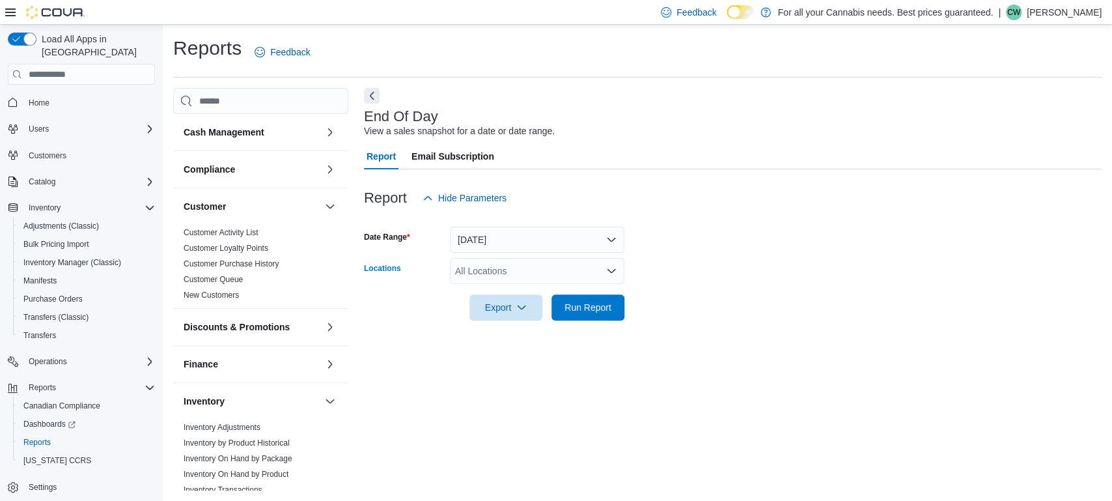
click at [505, 279] on div "All Locations" at bounding box center [537, 271] width 175 height 26
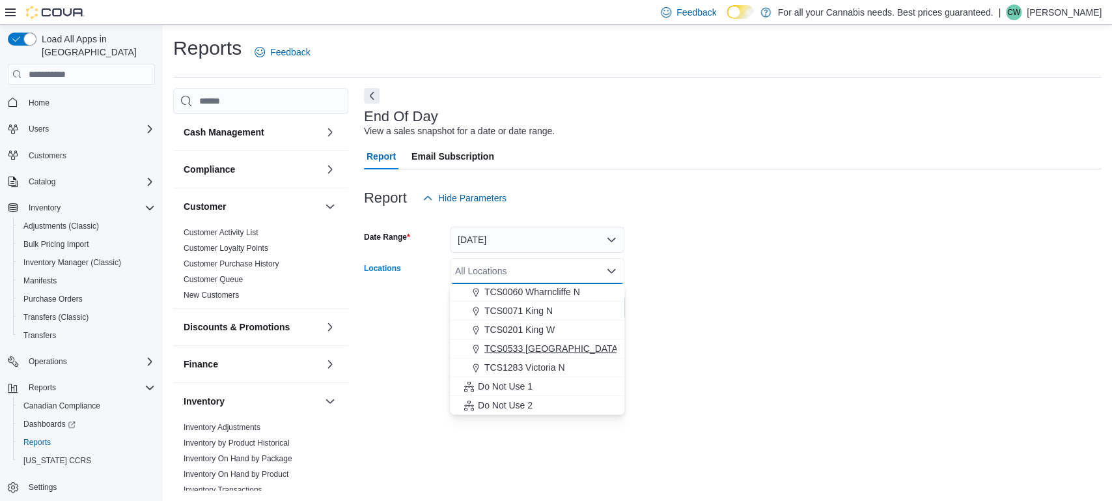
click at [546, 354] on span "TCS0533 [GEOGRAPHIC_DATA]" at bounding box center [553, 348] width 136 height 13
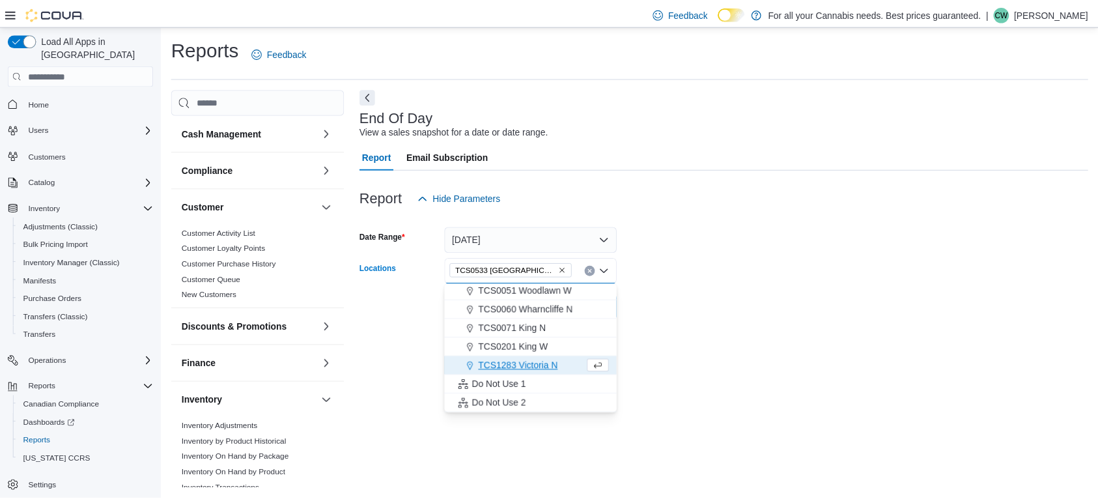
scroll to position [153, 0]
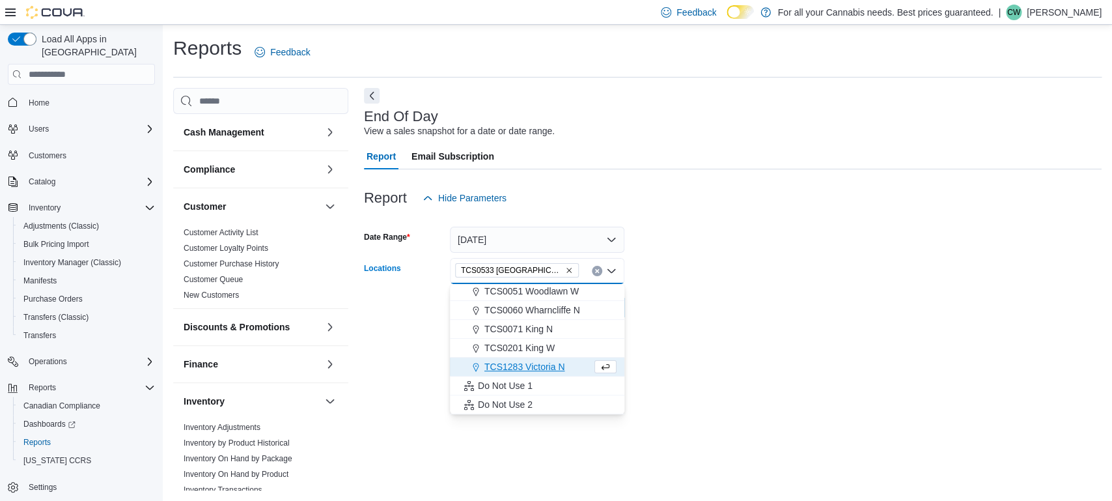
click at [671, 363] on div "End Of Day View a sales snapshot for a date or date range. Report Email Subscri…" at bounding box center [733, 289] width 738 height 402
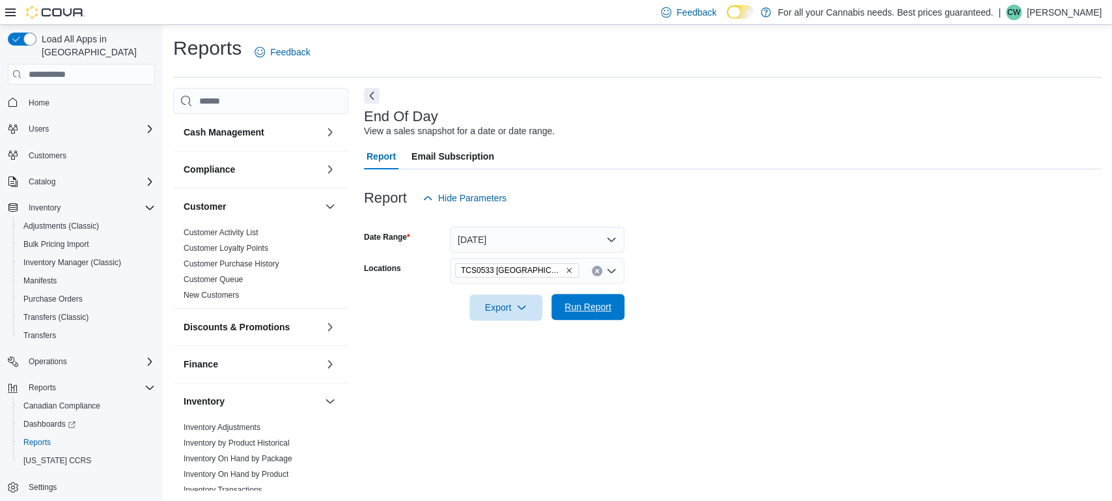
click at [604, 316] on span "Run Report" at bounding box center [587, 307] width 57 height 26
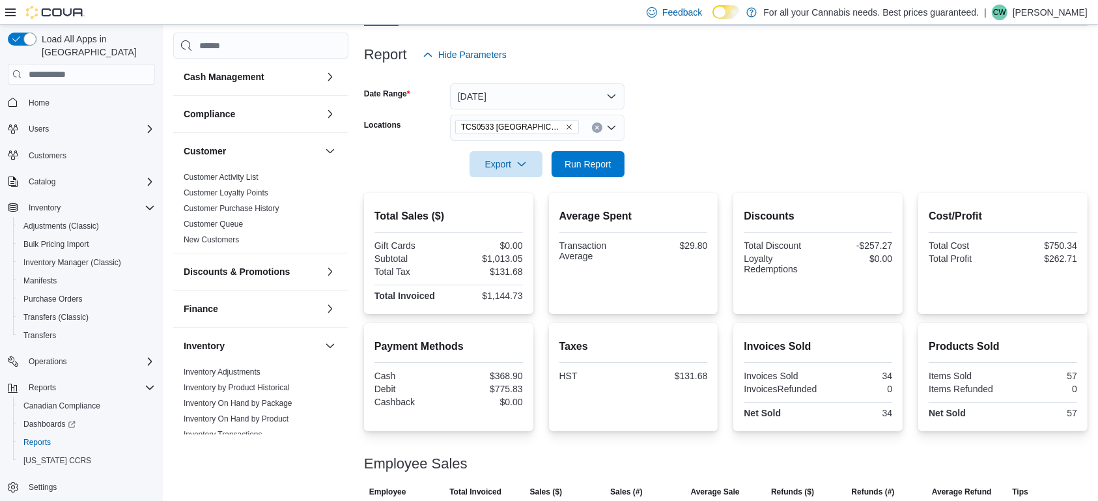
scroll to position [142, 0]
click at [608, 169] on span "Run Report" at bounding box center [588, 164] width 47 height 13
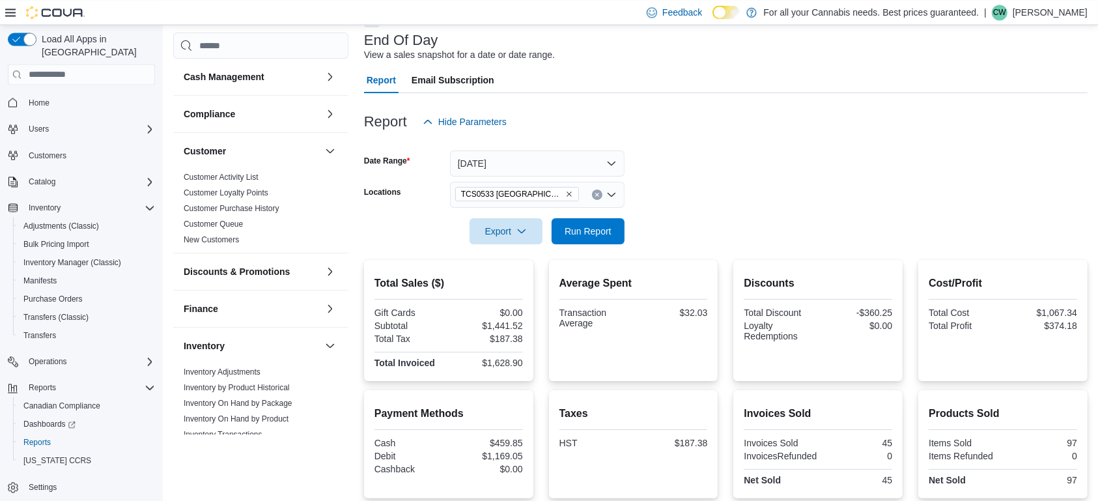
scroll to position [5, 0]
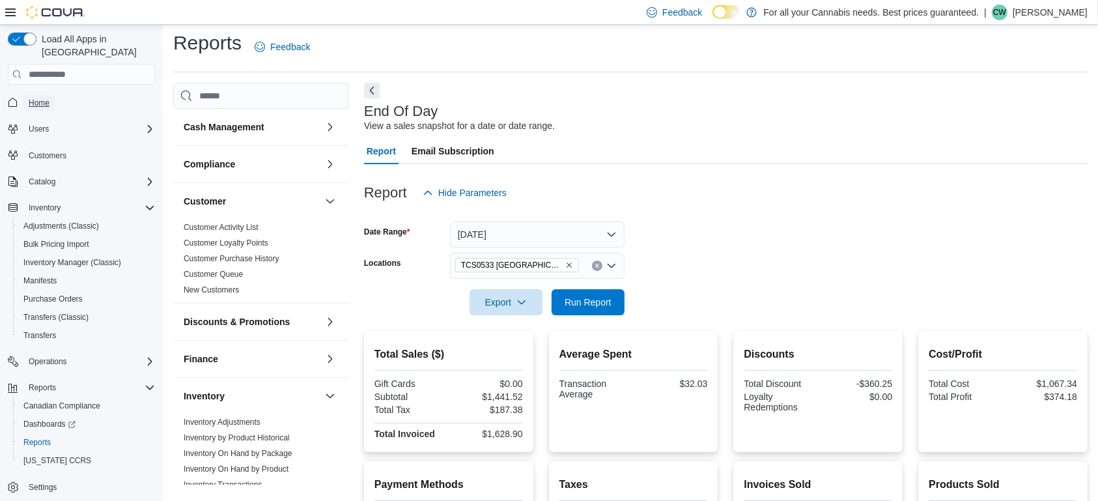
click at [39, 98] on span "Home" at bounding box center [39, 103] width 21 height 10
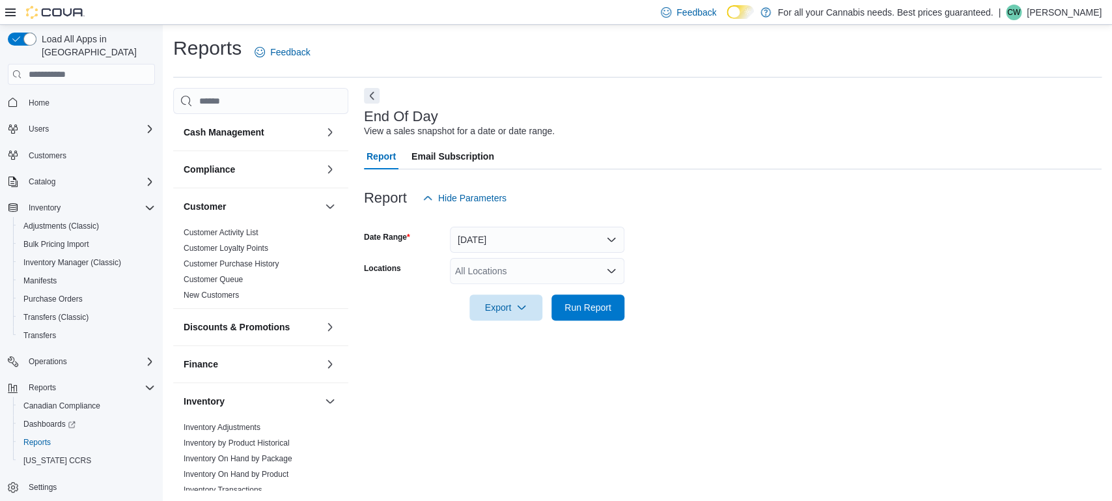
click at [501, 266] on div "All Locations" at bounding box center [537, 271] width 175 height 26
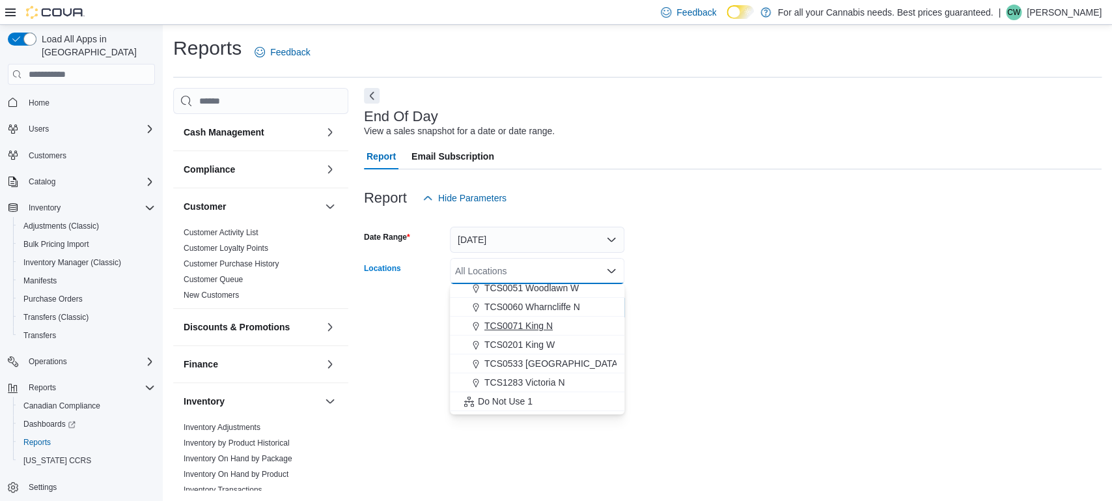
scroll to position [171, 0]
click at [535, 351] on span "TCS0533 [GEOGRAPHIC_DATA]" at bounding box center [553, 348] width 136 height 13
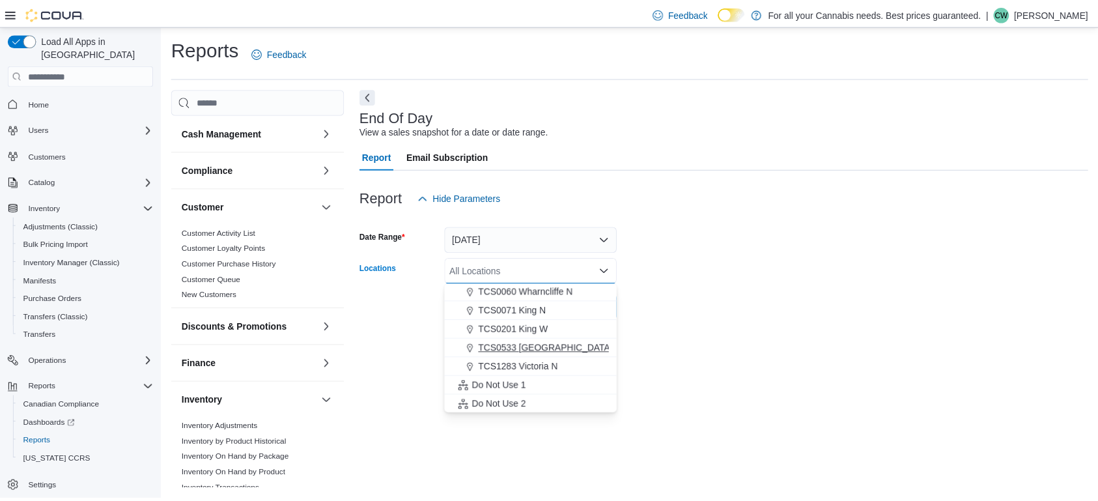
scroll to position [153, 0]
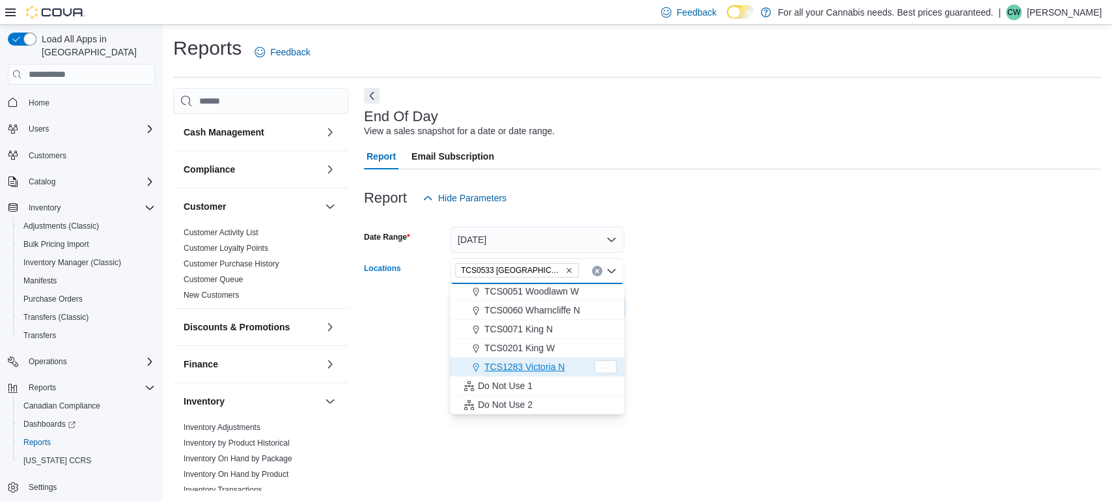
click at [694, 319] on form "Date Range Today Locations TCS0533 Richmond Combo box. Selected. TCS0533 Richmo…" at bounding box center [733, 265] width 738 height 109
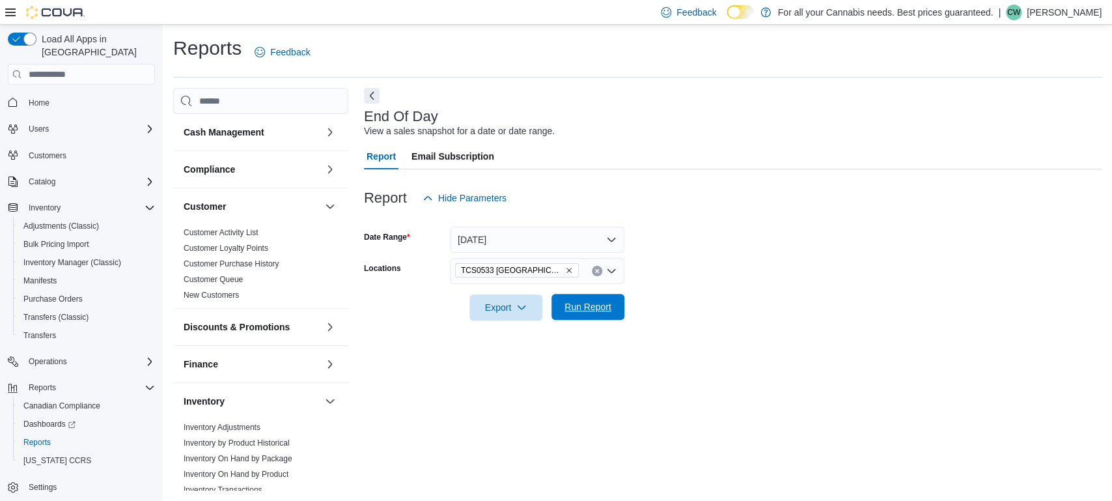
click at [580, 305] on span "Run Report" at bounding box center [588, 306] width 47 height 13
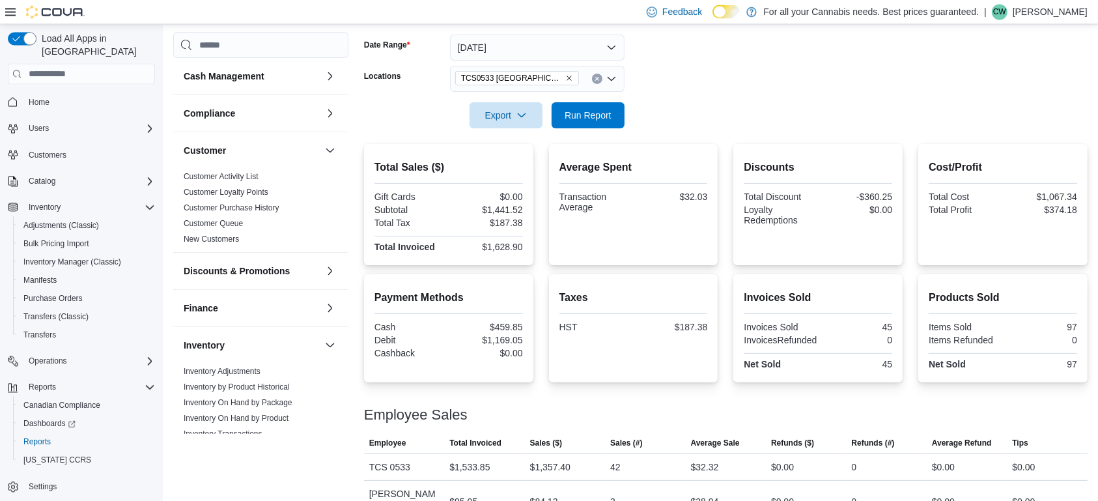
scroll to position [205, 0]
